Goal: Navigation & Orientation: Find specific page/section

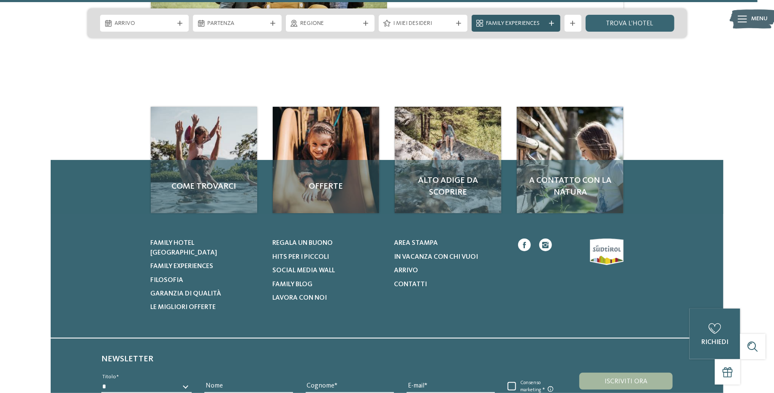
scroll to position [2449, 0]
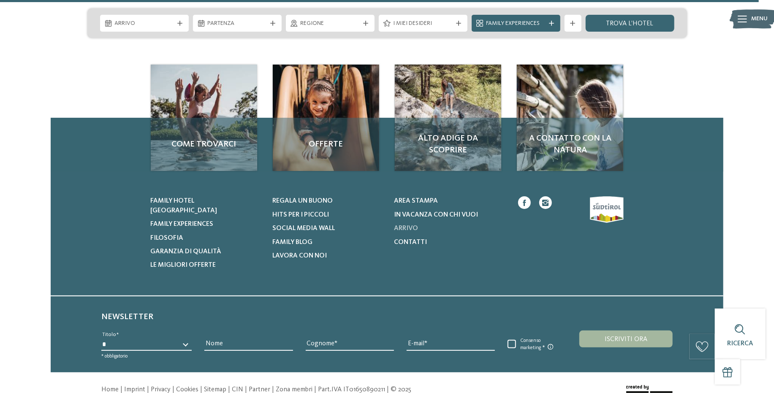
click at [411, 226] on span "Arrivo" at bounding box center [406, 228] width 24 height 7
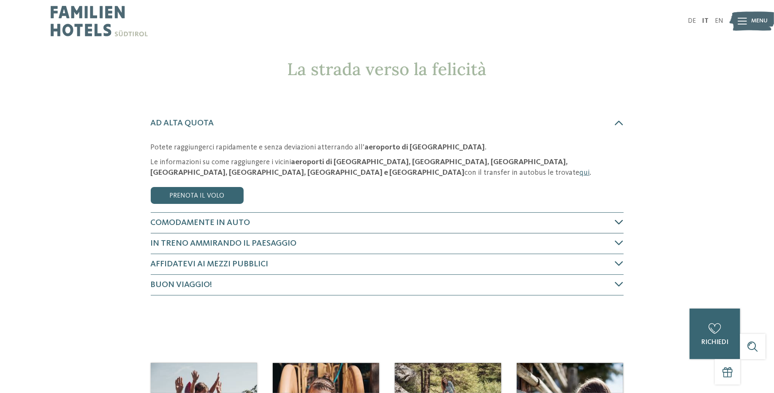
click at [203, 220] on span "Comodamente in auto" at bounding box center [201, 223] width 100 height 8
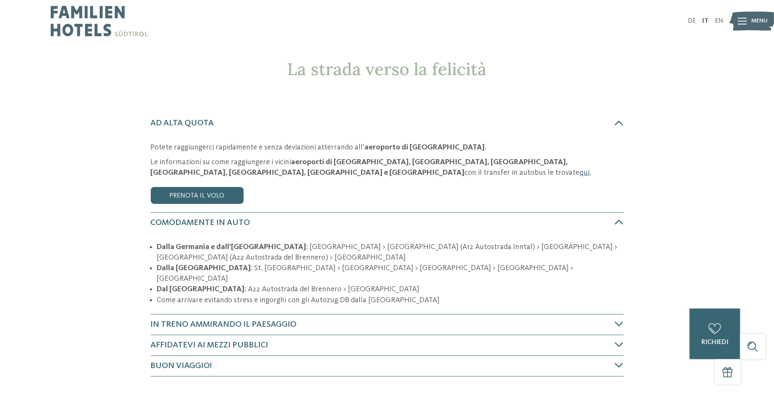
click at [755, 24] on span "Menu" at bounding box center [760, 21] width 16 height 8
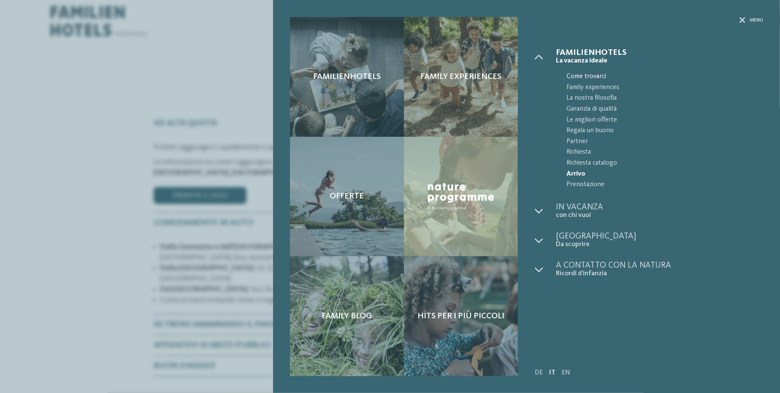
click at [591, 78] on span "Come trovarci" at bounding box center [665, 76] width 197 height 11
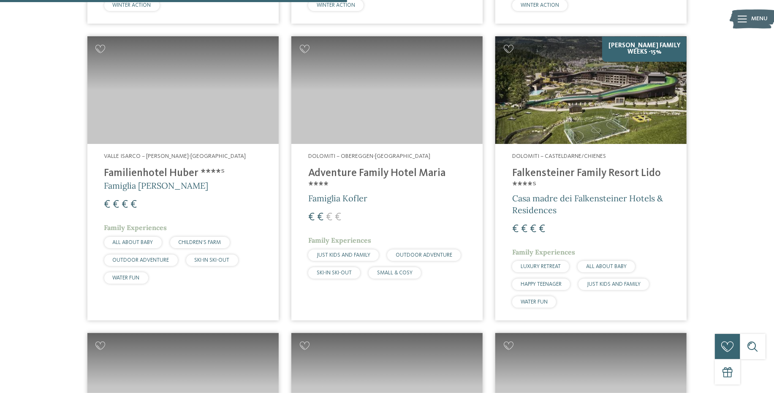
scroll to position [1436, 0]
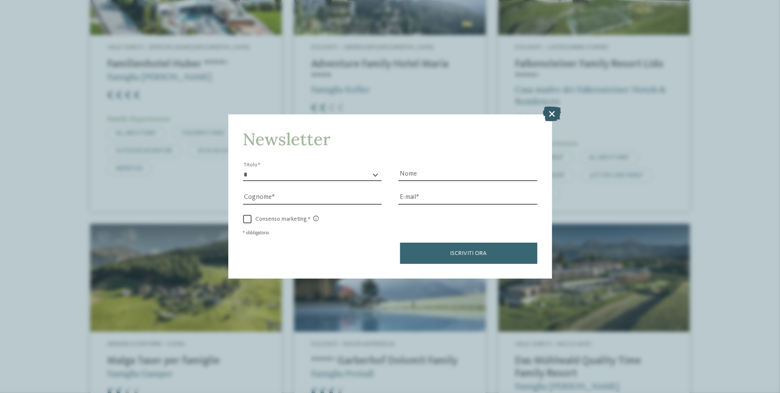
click at [550, 116] on icon at bounding box center [552, 114] width 18 height 15
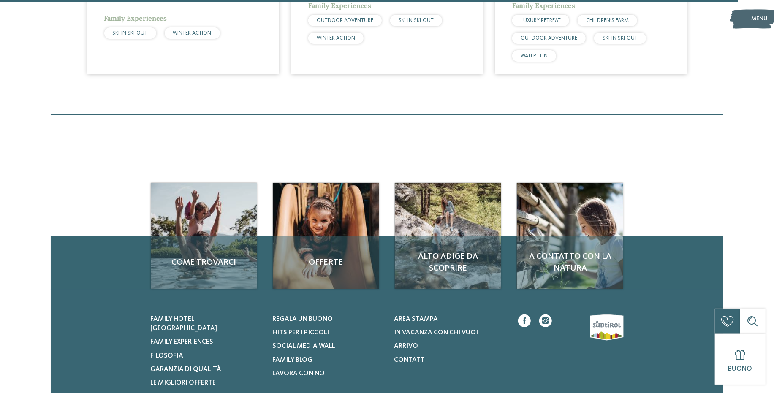
scroll to position [2702, 0]
